Goal: Task Accomplishment & Management: Use online tool/utility

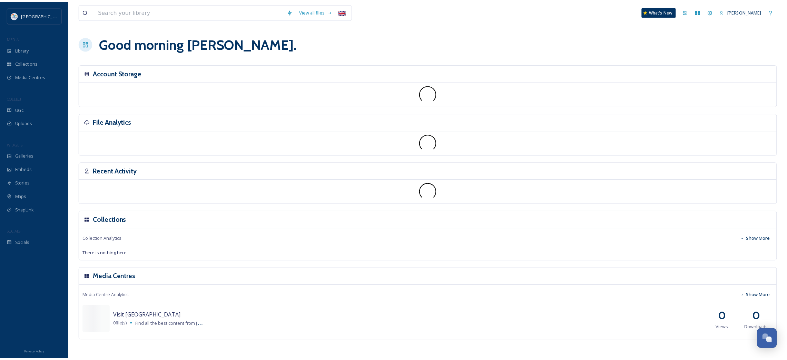
scroll to position [400, 0]
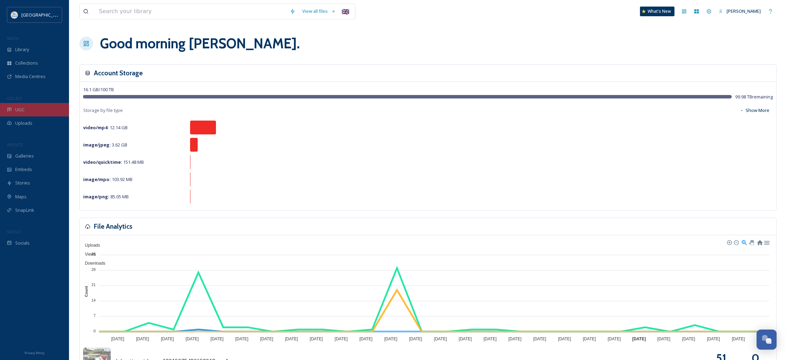
click at [19, 109] on span "UGC" at bounding box center [19, 109] width 9 height 7
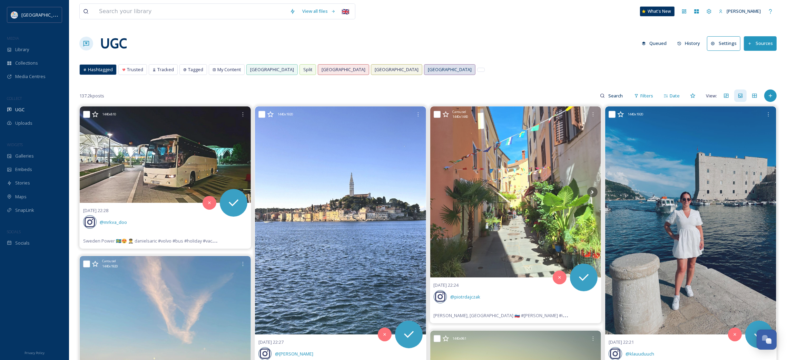
click at [428, 70] on span "[GEOGRAPHIC_DATA]" at bounding box center [450, 69] width 44 height 7
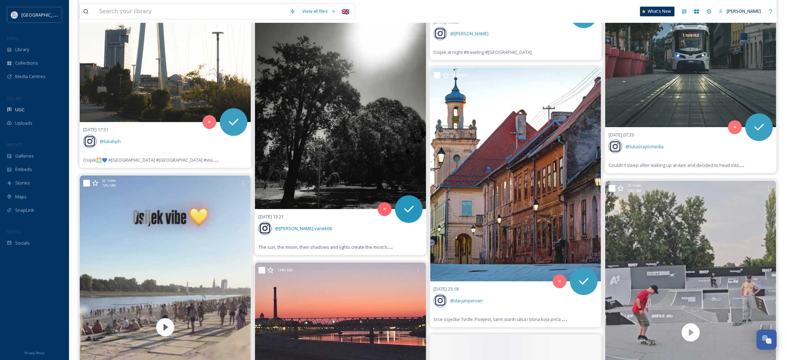
scroll to position [3055, 0]
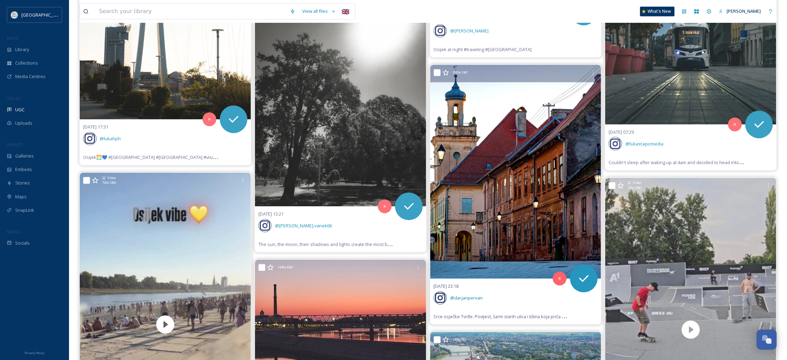
click at [467, 174] on img at bounding box center [515, 172] width 171 height 214
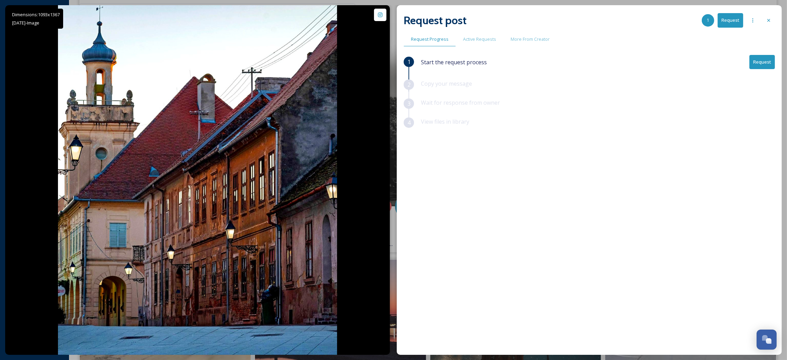
click at [767, 64] on button "Request" at bounding box center [763, 62] width 26 height 14
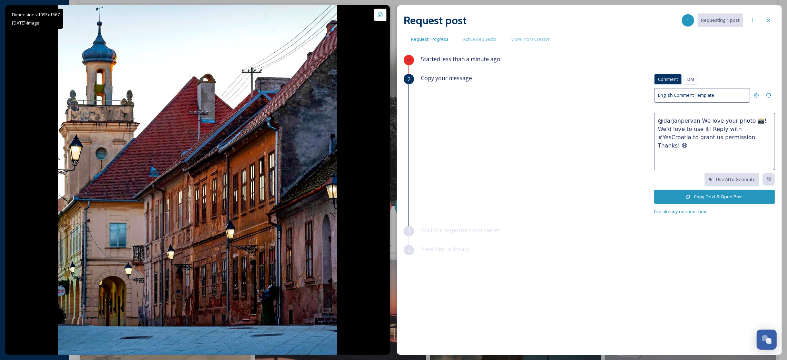
click at [693, 194] on button "Copy Text & Open Post" at bounding box center [715, 197] width 121 height 14
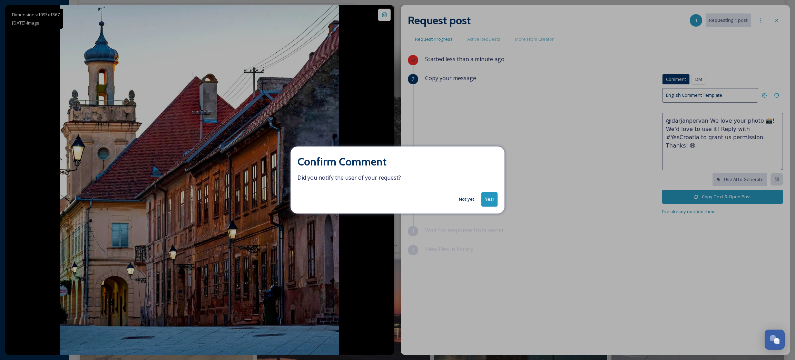
click at [489, 198] on button "Yes!" at bounding box center [490, 199] width 16 height 14
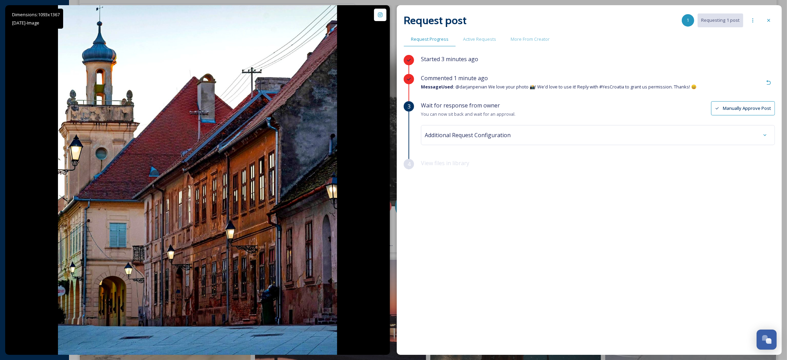
click at [765, 17] on div at bounding box center [769, 20] width 12 height 12
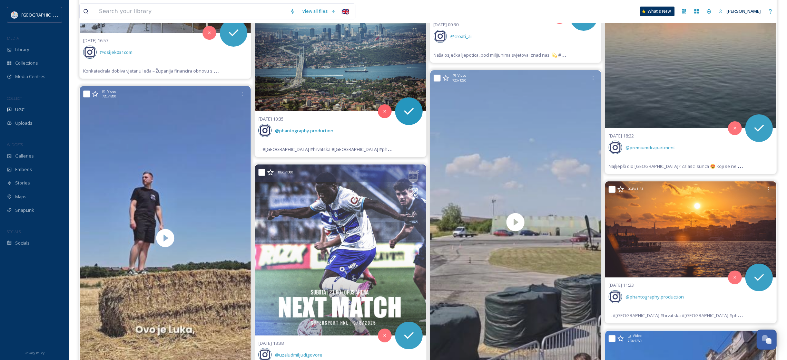
scroll to position [3883, 0]
